Goal: Information Seeking & Learning: Learn about a topic

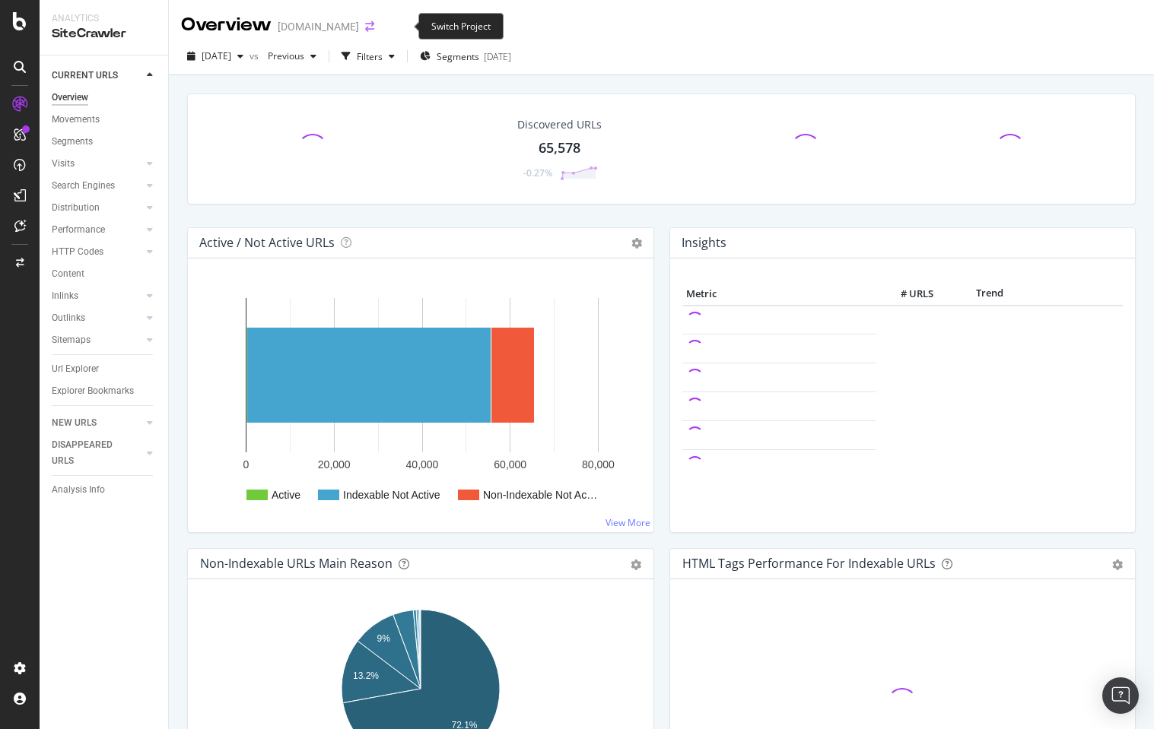
click at [374, 24] on icon "arrow-right-arrow-left" at bounding box center [369, 26] width 9 height 11
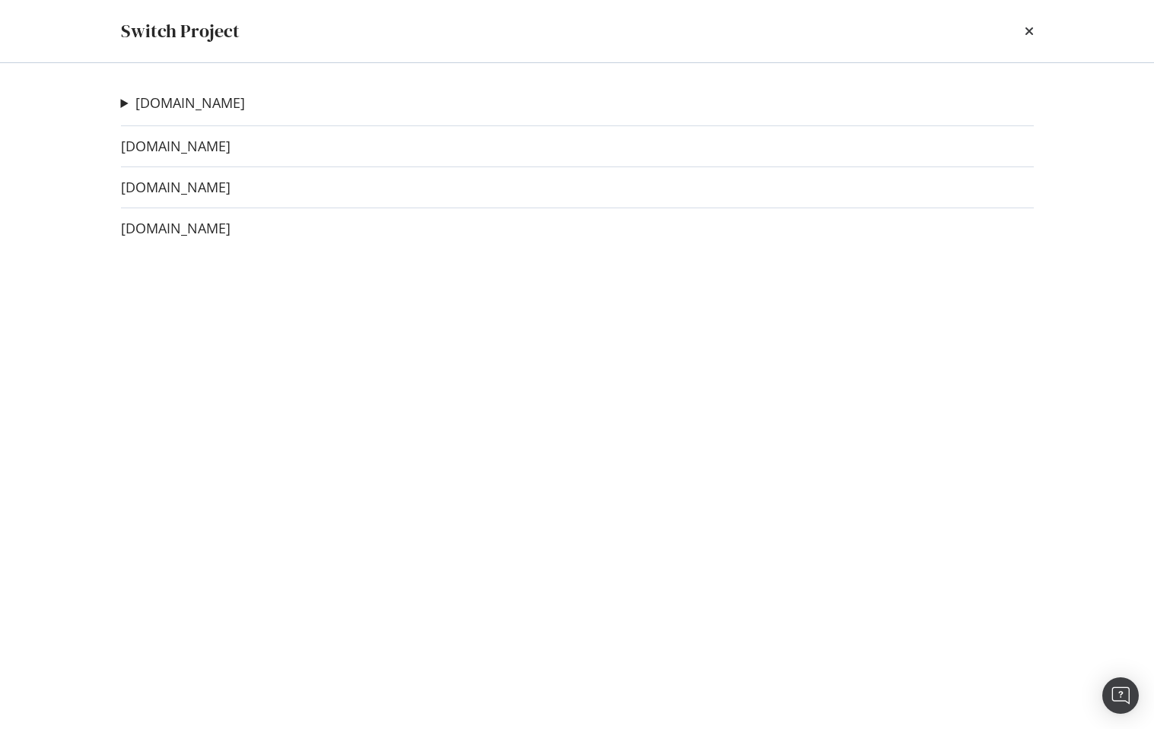
click at [191, 238] on div "[DOMAIN_NAME] [GEOGRAPHIC_DATA] Ad-Hoc Project TG Ad-Hoc Project CM Ad-Hoc Proj…" at bounding box center [577, 396] width 973 height 666
click at [202, 231] on link "[DOMAIN_NAME]" at bounding box center [176, 229] width 110 height 16
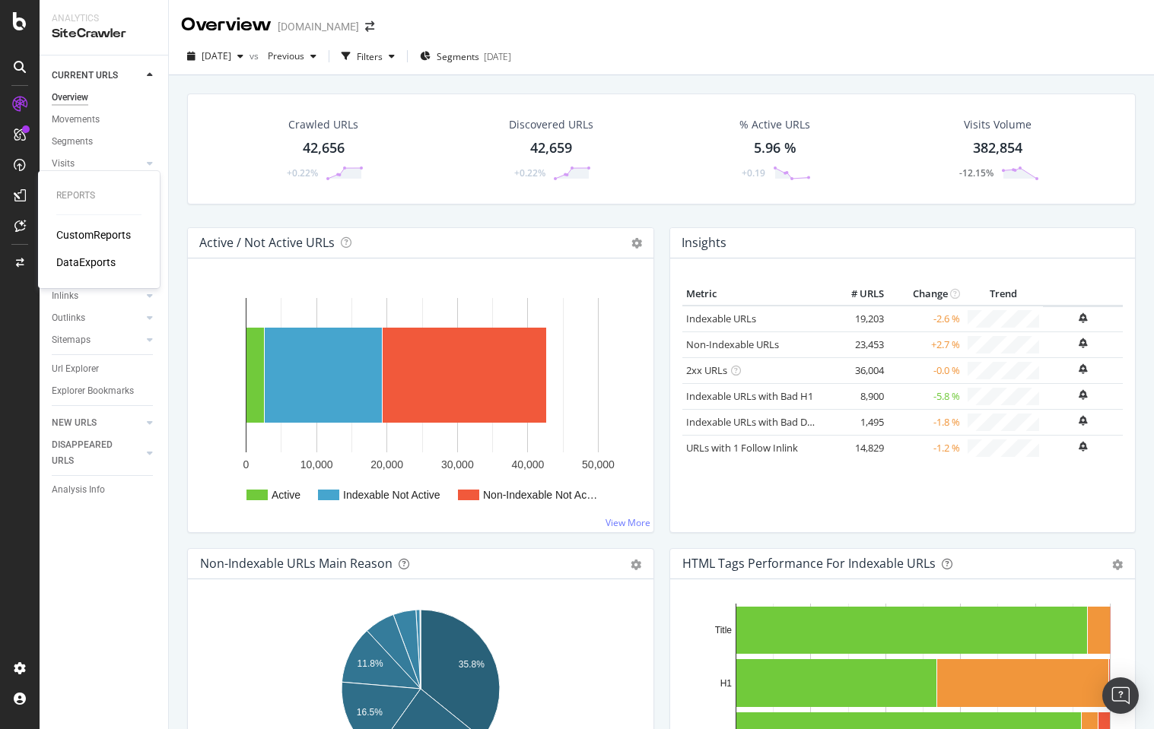
click at [100, 234] on div "CustomReports" at bounding box center [93, 234] width 75 height 15
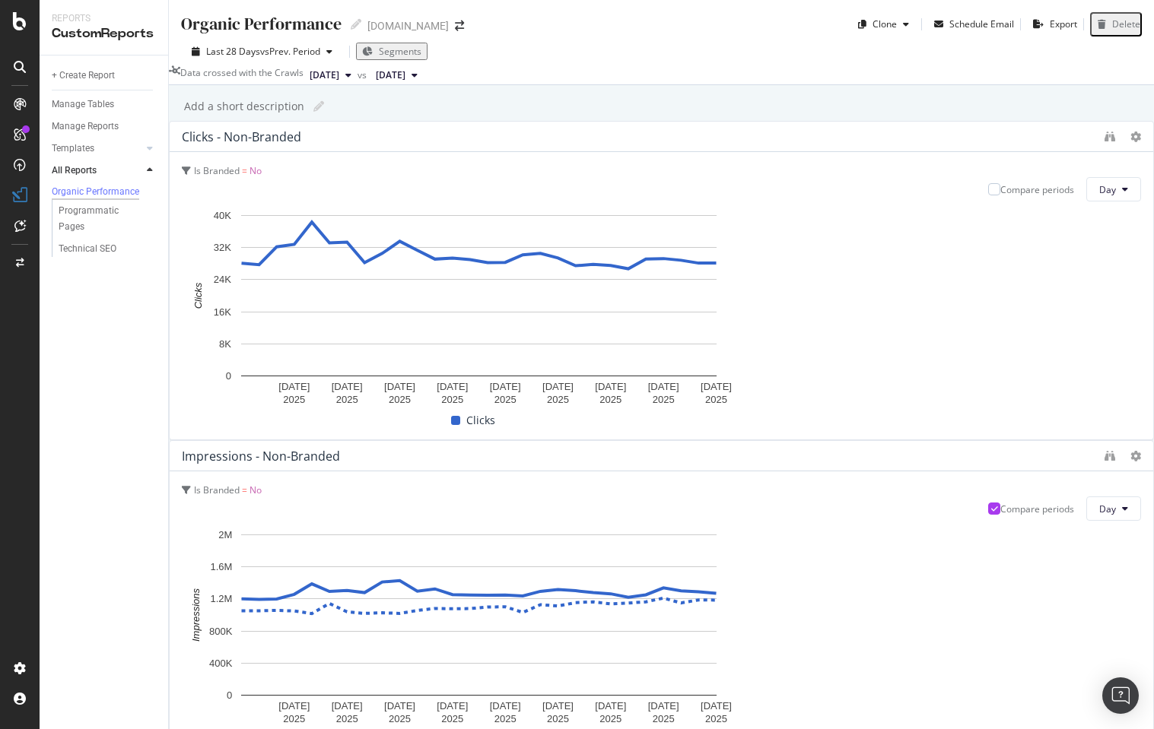
click at [397, 57] on span "Segments" at bounding box center [400, 51] width 43 height 13
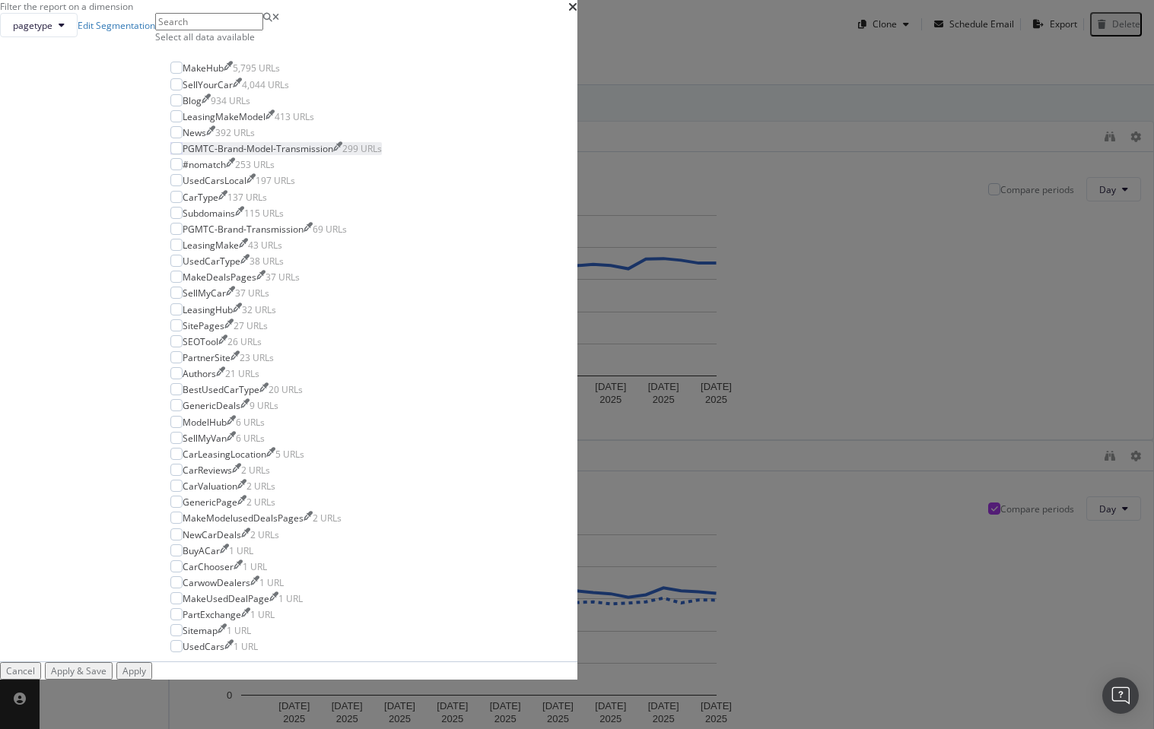
click at [333, 155] on div "PGMTC-Brand-Model-Transmission" at bounding box center [258, 148] width 151 height 13
click at [303, 236] on div "PGMTC-Brand-Transmission" at bounding box center [243, 229] width 121 height 13
click at [146, 665] on div "Apply" at bounding box center [134, 671] width 24 height 13
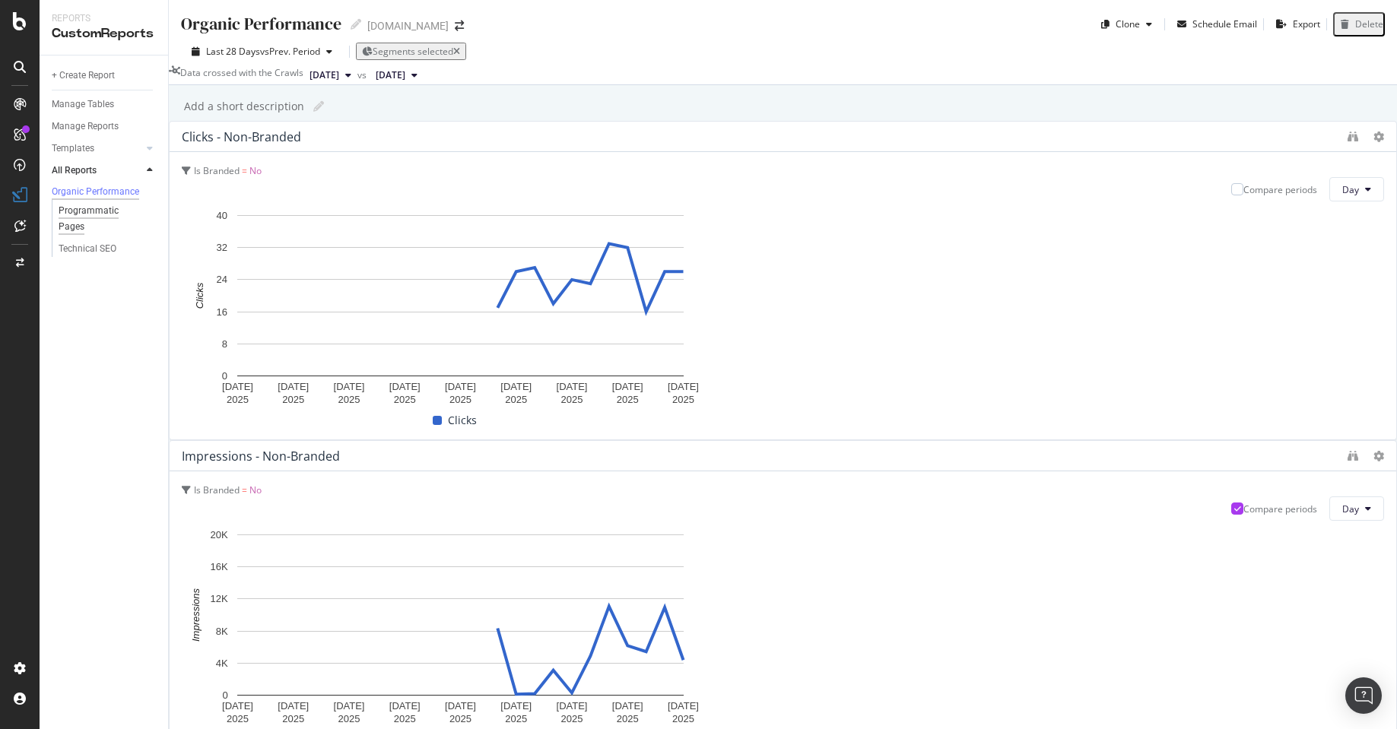
click at [82, 224] on div "Programmatic Pages" at bounding box center [101, 219] width 84 height 32
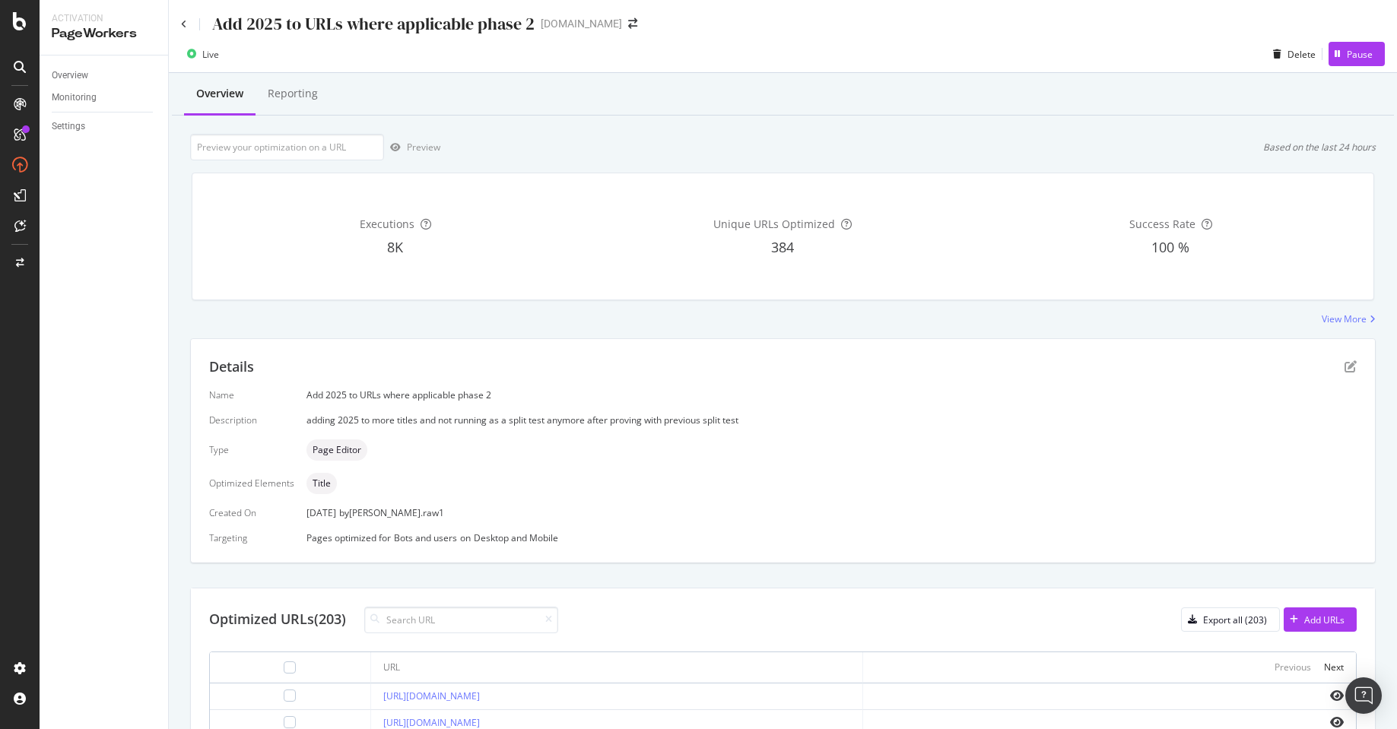
scroll to position [427, 0]
